Goal: Task Accomplishment & Management: Manage account settings

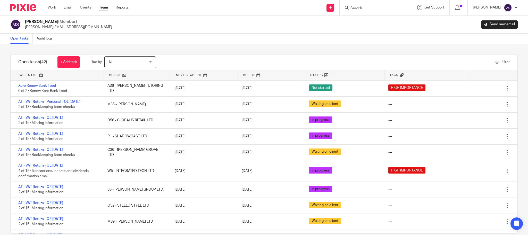
click at [368, 7] on input "Search" at bounding box center [373, 8] width 46 height 5
paste input "LABRUM LONDON LTD"
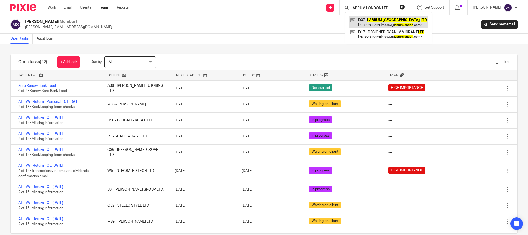
type input "LABRUM LONDON LTD"
click at [371, 26] on link at bounding box center [388, 22] width 79 height 12
click at [403, 9] on button "reset" at bounding box center [402, 6] width 5 height 5
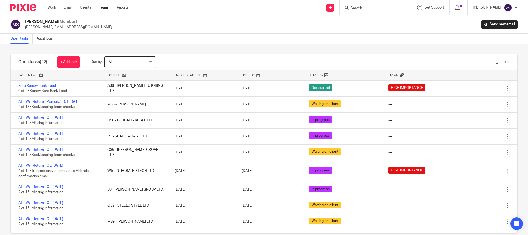
click at [371, 7] on input "Search" at bounding box center [373, 8] width 46 height 5
paste input "GLOBALIS RETAIL LTD"
type input "GLOBALIS RETAIL LTD"
click at [367, 26] on link at bounding box center [395, 22] width 93 height 12
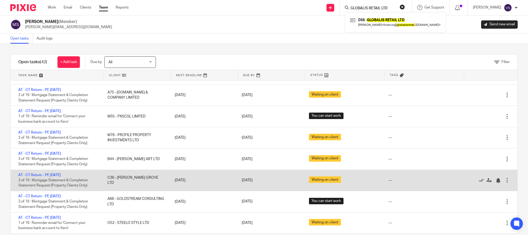
scroll to position [9, 0]
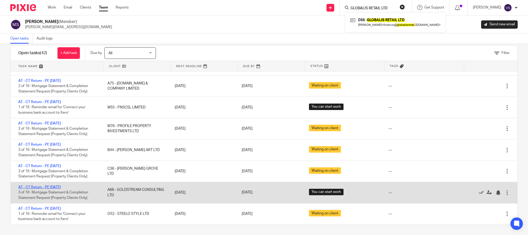
click at [52, 186] on link "AT - CT Return - PE 30-09-2025" at bounding box center [39, 187] width 43 height 4
click at [56, 186] on link "AT - CT Return - PE 30-09-2025" at bounding box center [39, 187] width 43 height 4
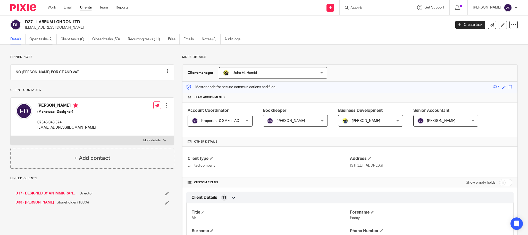
click at [44, 40] on link "Open tasks (2)" at bounding box center [42, 39] width 27 height 10
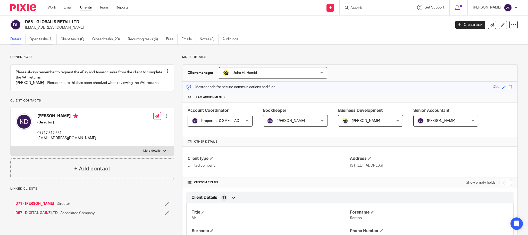
click at [47, 40] on link "Open tasks (1)" at bounding box center [42, 39] width 27 height 10
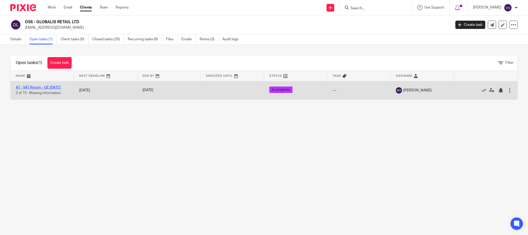
click at [43, 87] on link "AT - VAT Return - QE [DATE]" at bounding box center [38, 88] width 45 height 4
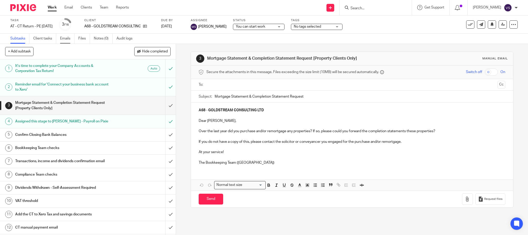
click at [65, 39] on link "Emails" at bounding box center [67, 39] width 14 height 10
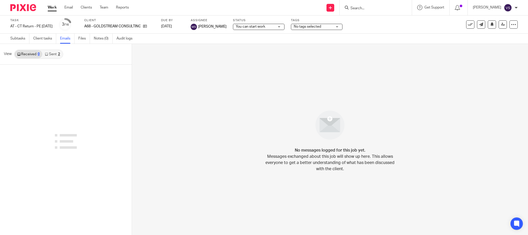
click at [52, 53] on link "Sent 2" at bounding box center [52, 54] width 20 height 8
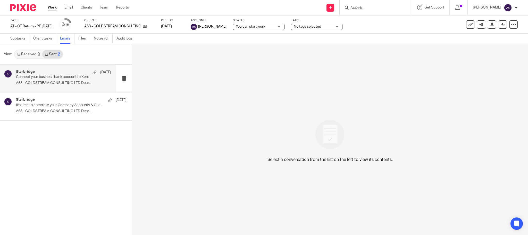
click at [53, 75] on p "Connect your business bank account to Xero" at bounding box center [54, 77] width 76 height 4
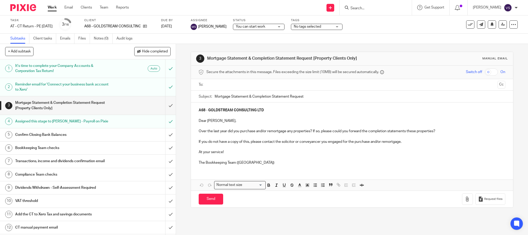
click at [283, 25] on div "You can start work You can start work" at bounding box center [259, 27] width 52 height 6
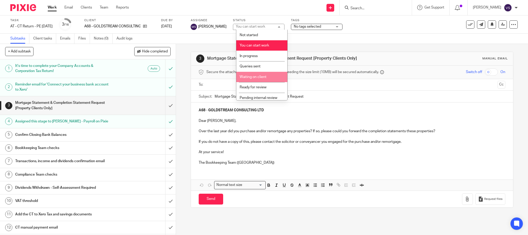
click at [259, 79] on li "Waiting on client" at bounding box center [261, 77] width 51 height 11
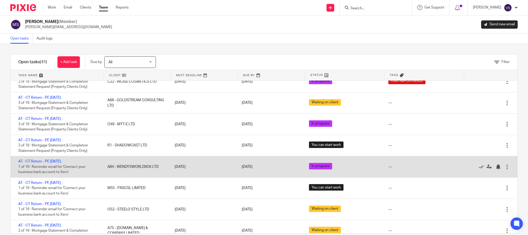
scroll to position [613, 0]
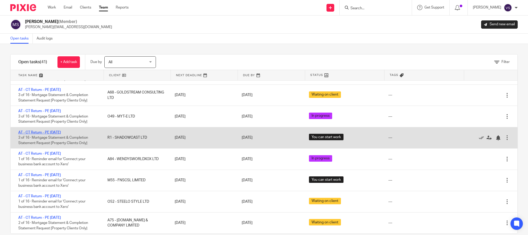
click at [57, 130] on link "AT - CT Return - PE 30-09-2025" at bounding box center [39, 132] width 43 height 4
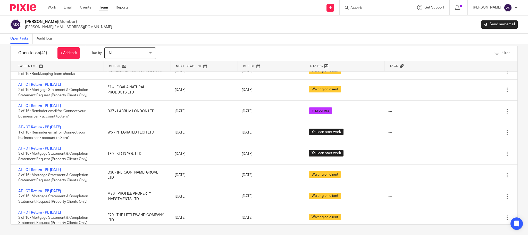
scroll to position [381, 0]
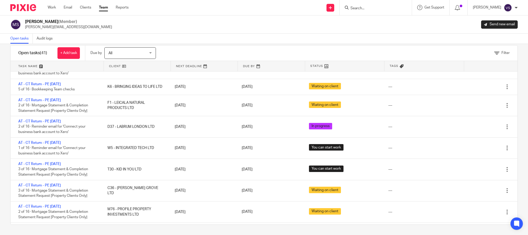
click at [506, 78] on div "Open tasks (41) + Add task Due by All All Today Tomorrow This week Next week Th…" at bounding box center [264, 134] width 508 height 179
click at [506, 79] on div "Open tasks (41) + Add task Due by All All Today Tomorrow This week Next week Th…" at bounding box center [264, 134] width 508 height 179
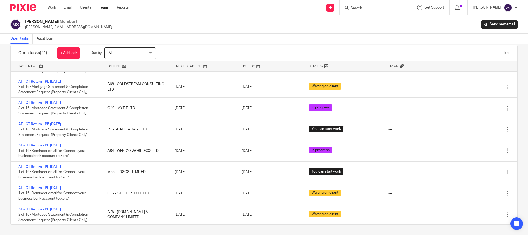
scroll to position [613, 0]
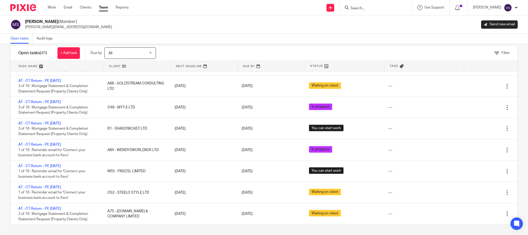
click at [366, 12] on div at bounding box center [376, 7] width 72 height 15
click at [368, 10] on input "Search" at bounding box center [373, 8] width 46 height 5
paste input "MOMIIES WORLD LTD"
type input "MOMIIES WORLD LTD"
click at [367, 25] on link at bounding box center [392, 22] width 87 height 12
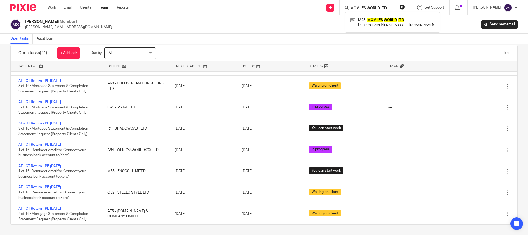
click at [404, 7] on button "reset" at bounding box center [402, 6] width 5 height 5
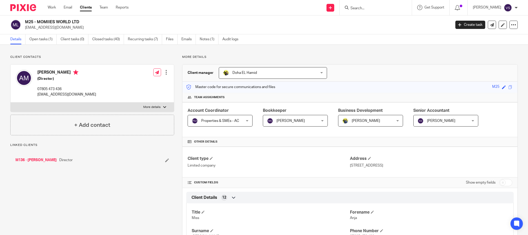
click at [42, 38] on link "Open tasks (1)" at bounding box center [42, 39] width 27 height 10
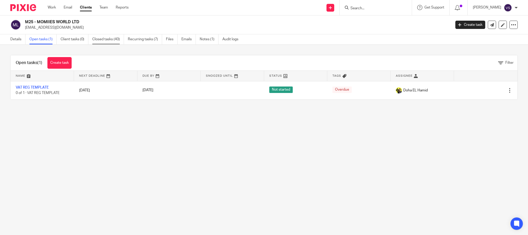
click at [112, 40] on link "Closed tasks (40)" at bounding box center [108, 39] width 32 height 10
